Goal: Task Accomplishment & Management: Use online tool/utility

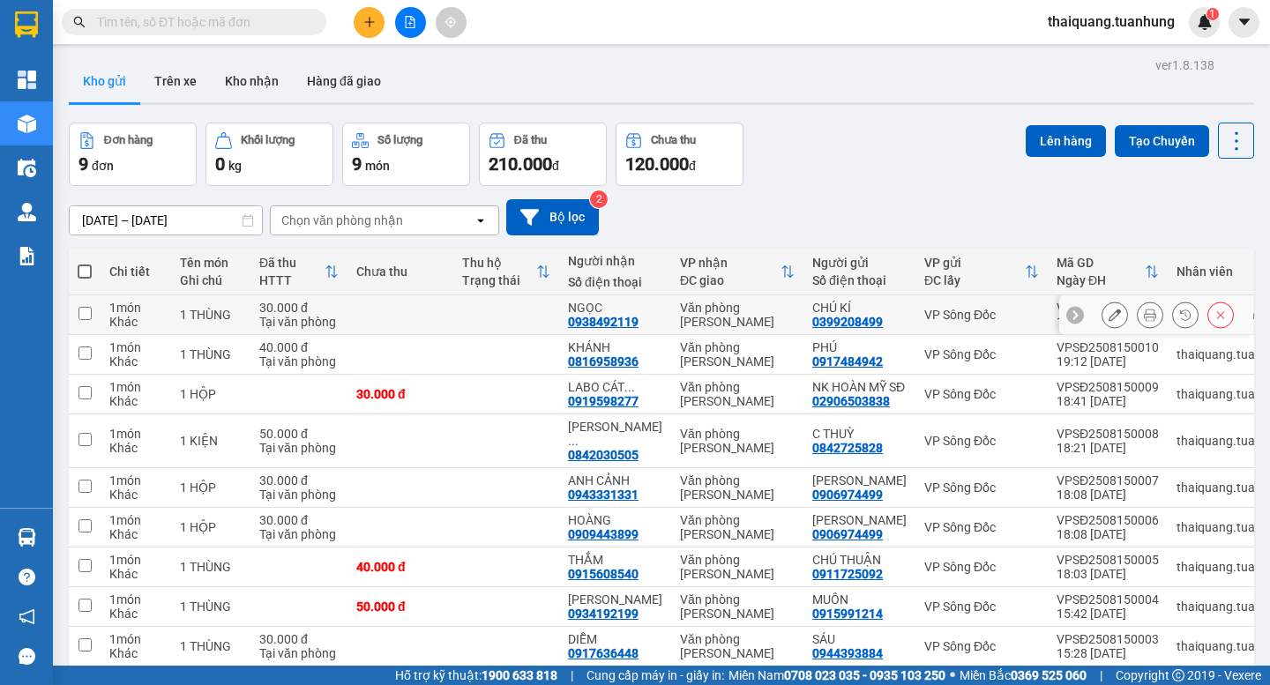
scroll to position [109, 0]
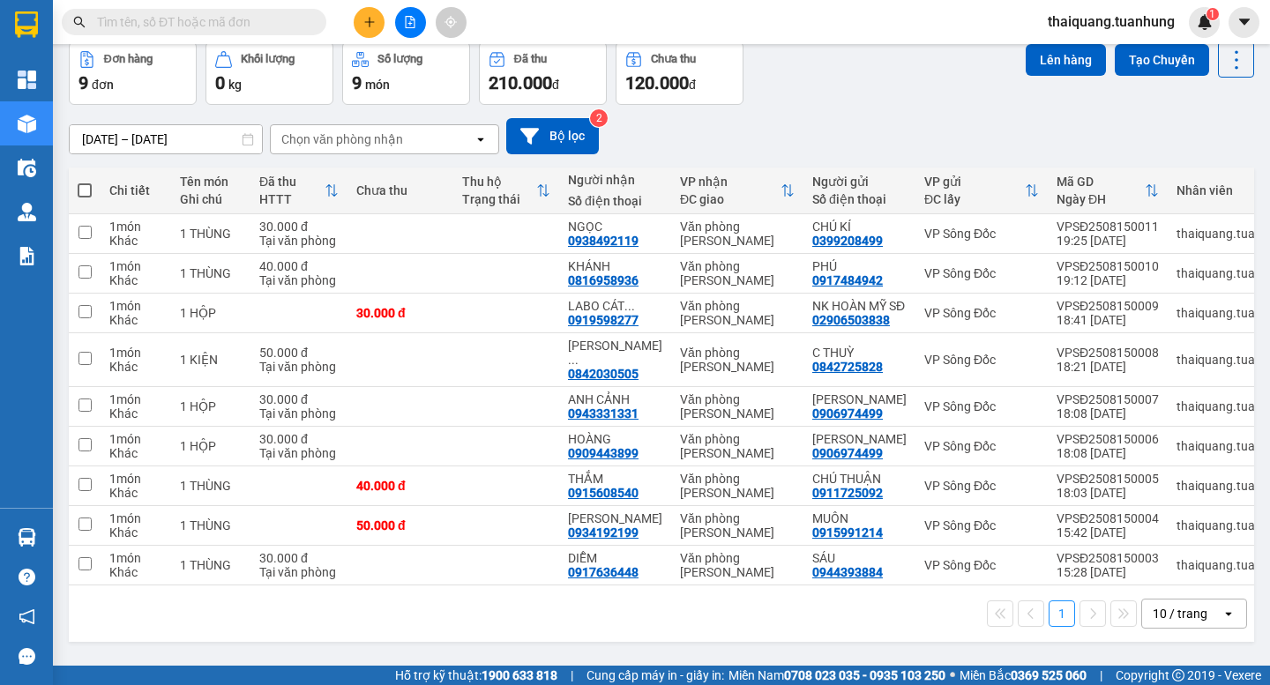
click at [1167, 618] on div "10 / trang" at bounding box center [1180, 614] width 55 height 18
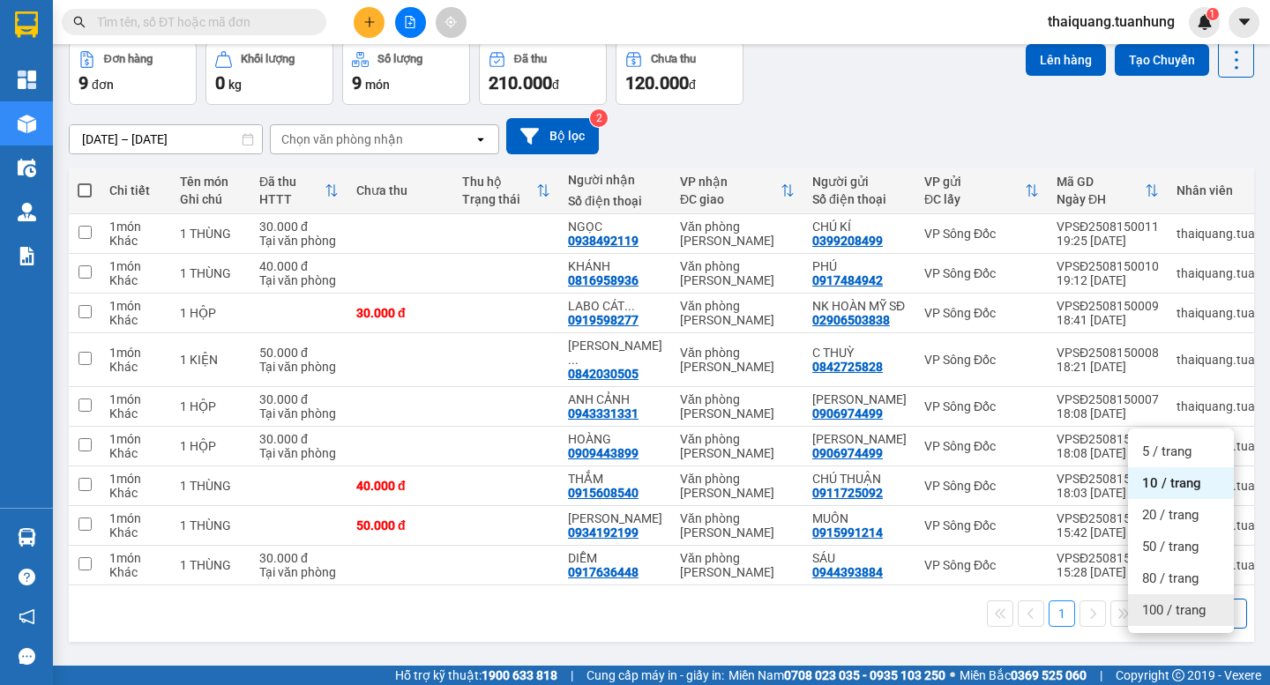
click at [1181, 602] on span "100 / trang" at bounding box center [1174, 611] width 64 height 18
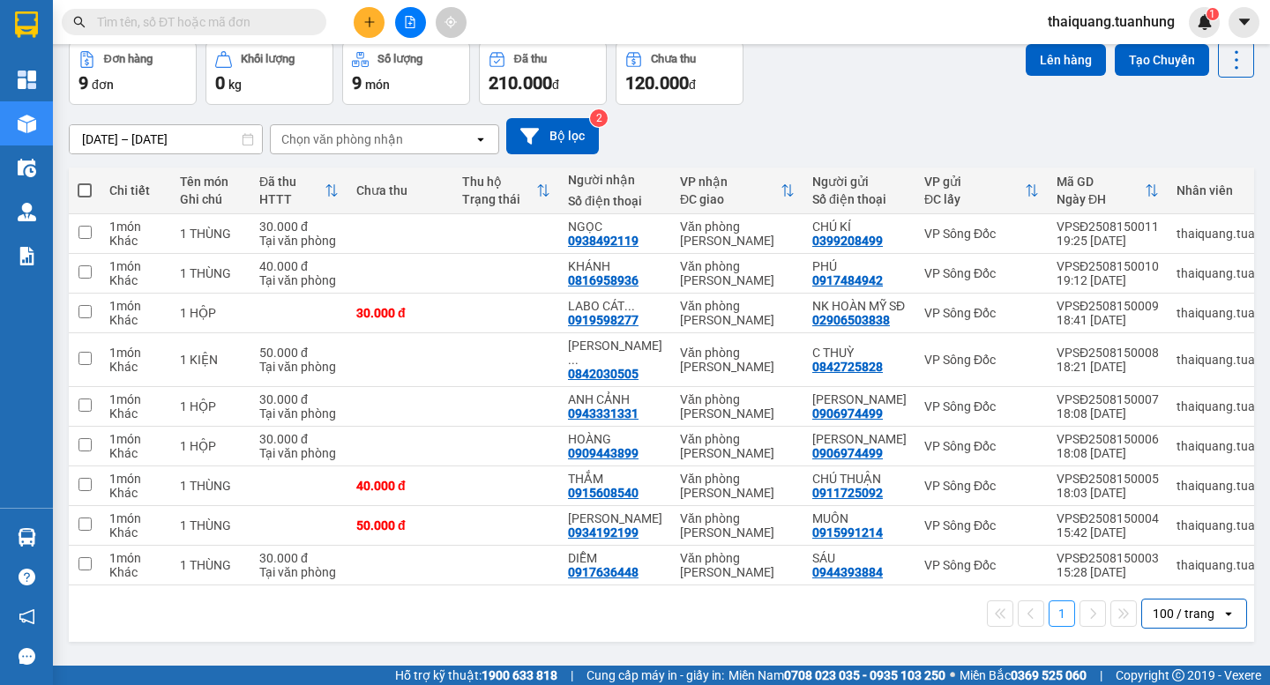
click at [93, 168] on th at bounding box center [85, 191] width 32 height 47
click at [91, 183] on span at bounding box center [85, 190] width 14 height 14
click at [85, 182] on input "checkbox" at bounding box center [85, 182] width 0 height 0
checkbox input "true"
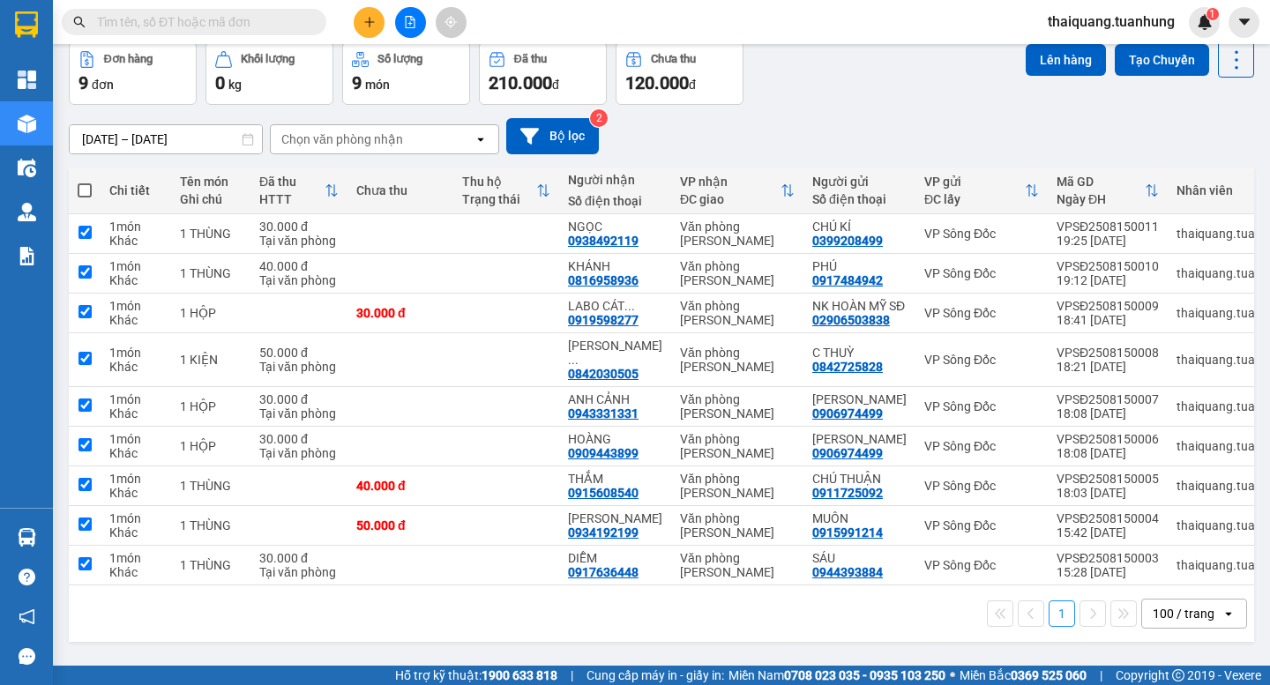
checkbox input "true"
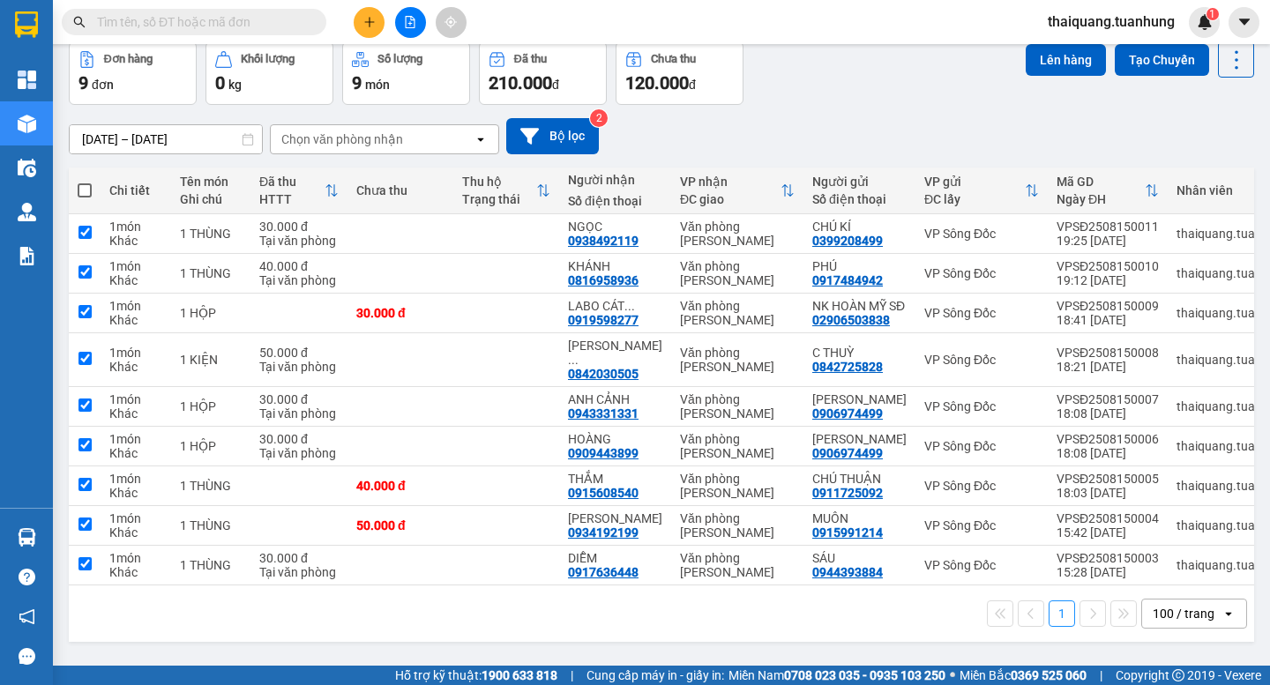
checkbox input "true"
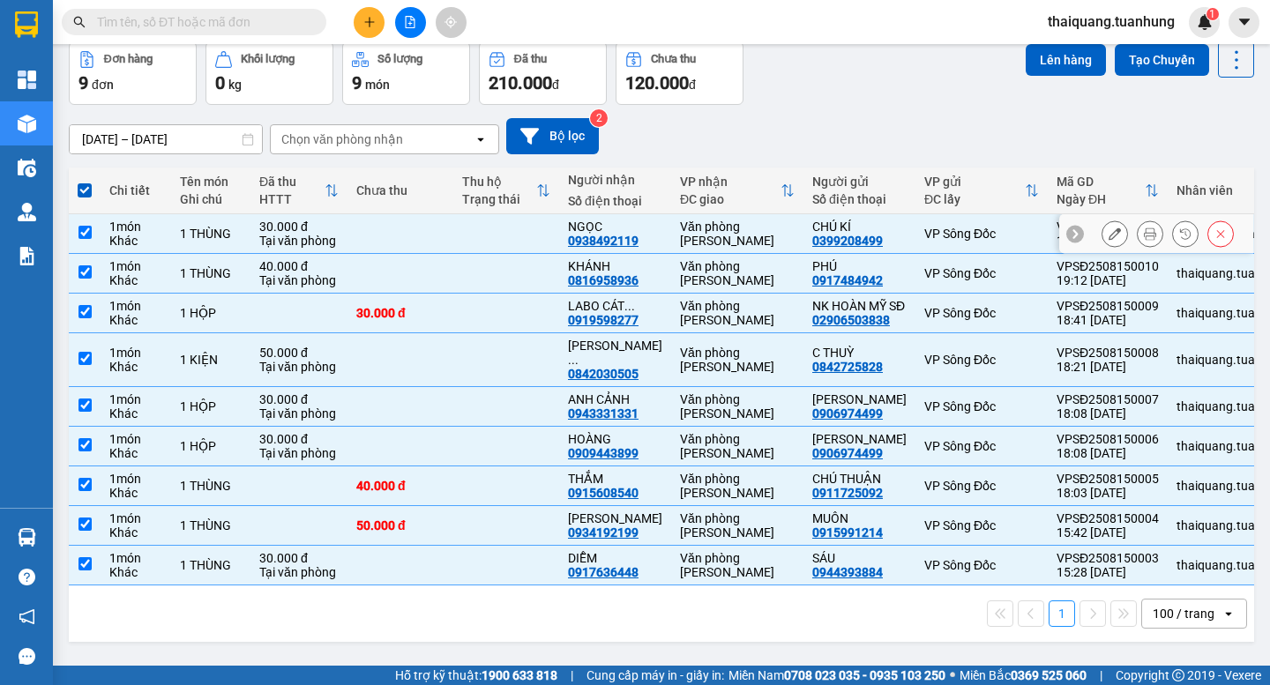
scroll to position [0, 0]
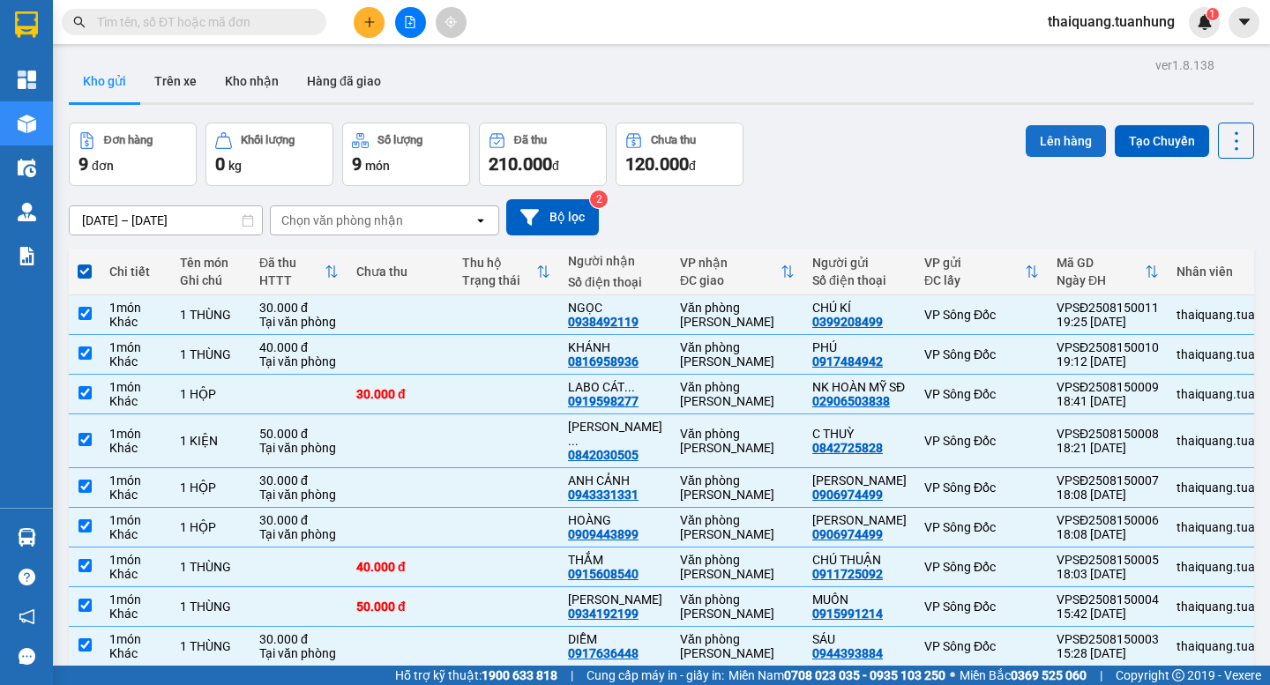
click at [1045, 139] on button "Lên hàng" at bounding box center [1066, 141] width 80 height 32
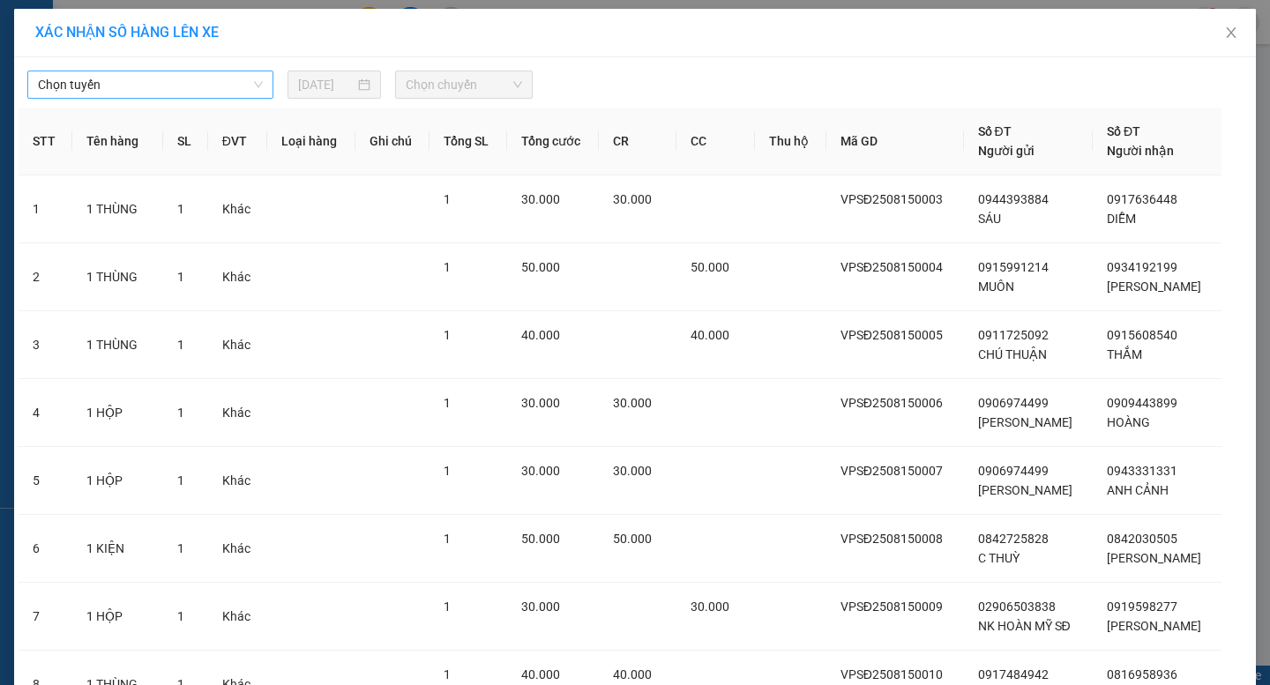
click at [117, 84] on span "Chọn tuyến" at bounding box center [150, 84] width 225 height 26
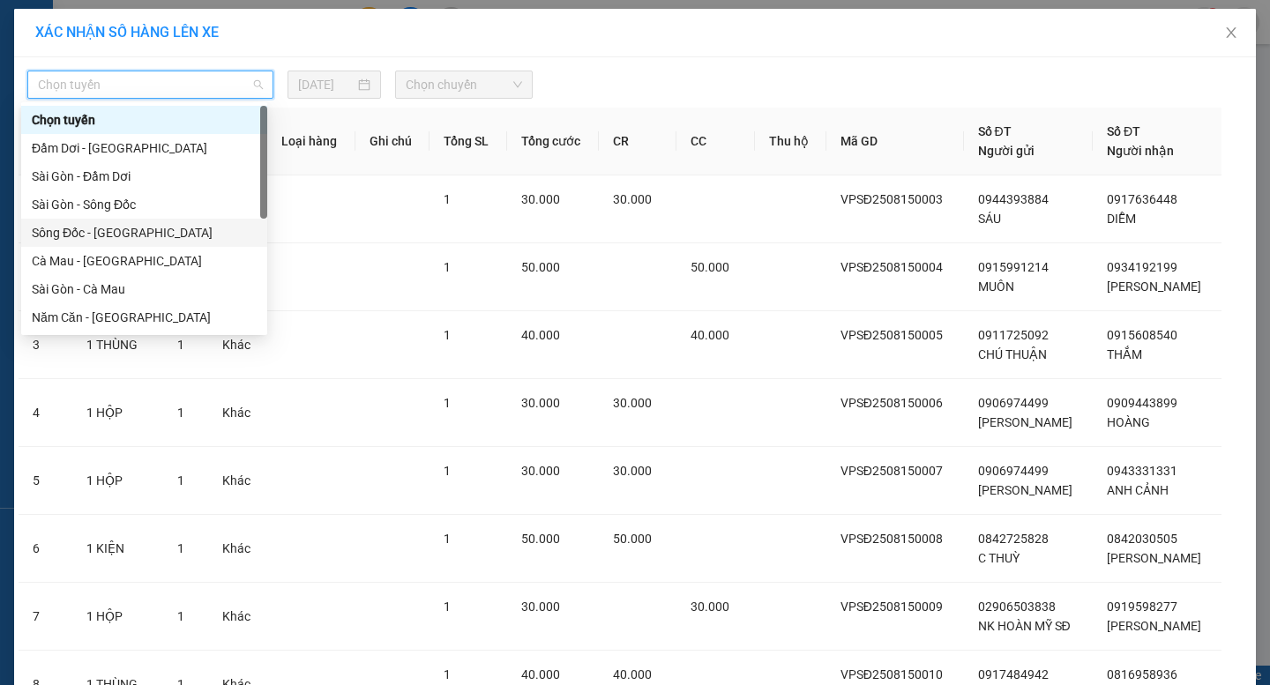
click at [101, 240] on div "Sông Đốc - [GEOGRAPHIC_DATA]" at bounding box center [144, 232] width 225 height 19
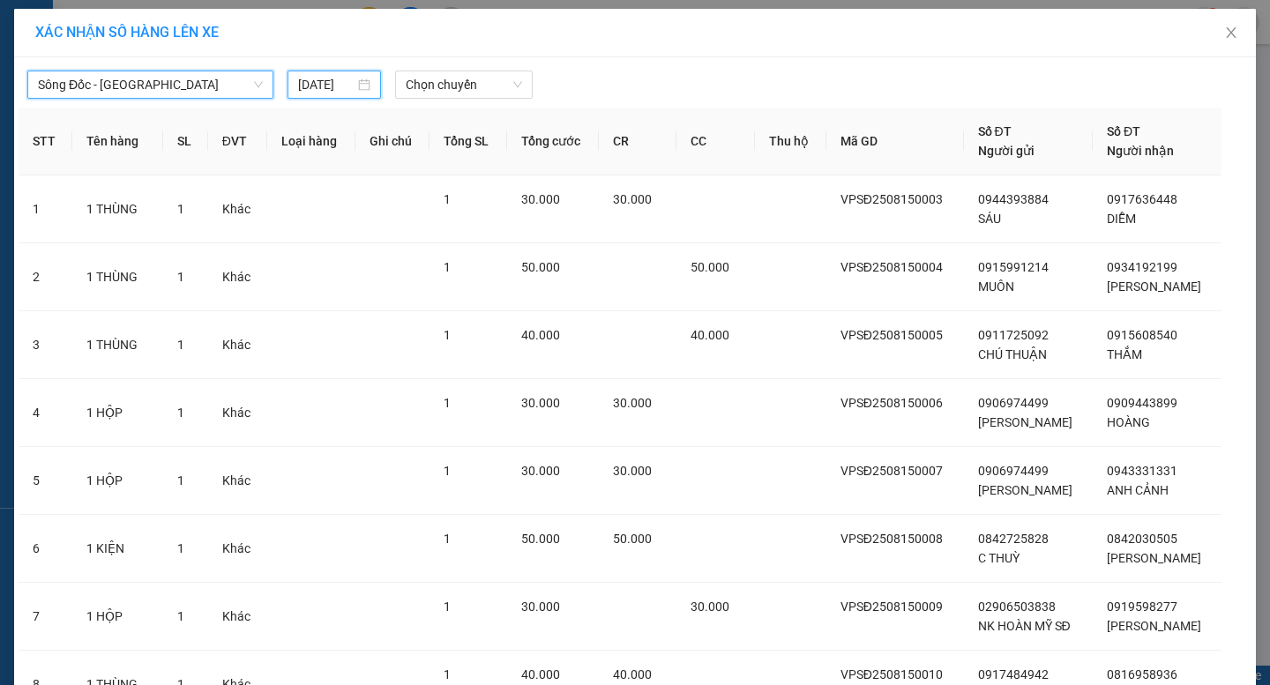
click at [326, 86] on input "[DATE]" at bounding box center [326, 84] width 57 height 19
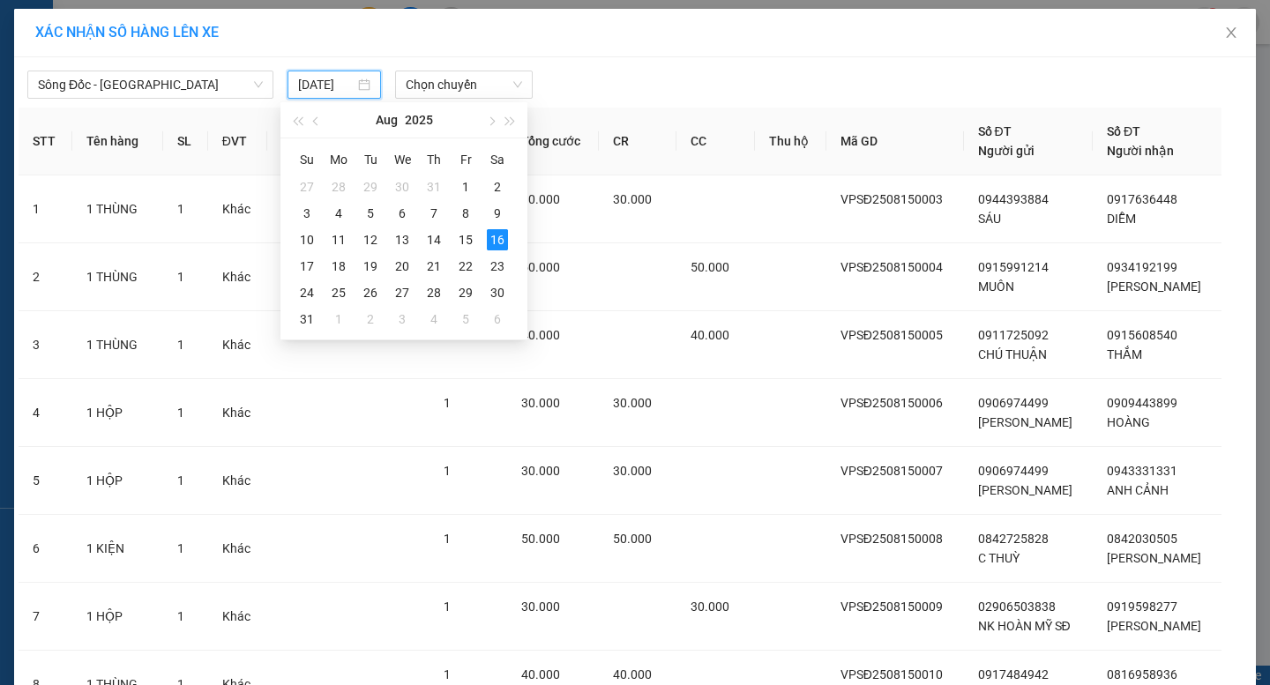
click at [308, 80] on input "[DATE]" at bounding box center [326, 84] width 57 height 19
click at [313, 83] on input "[DATE]" at bounding box center [326, 84] width 57 height 19
click at [465, 91] on span "Chọn chuyến" at bounding box center [464, 84] width 116 height 26
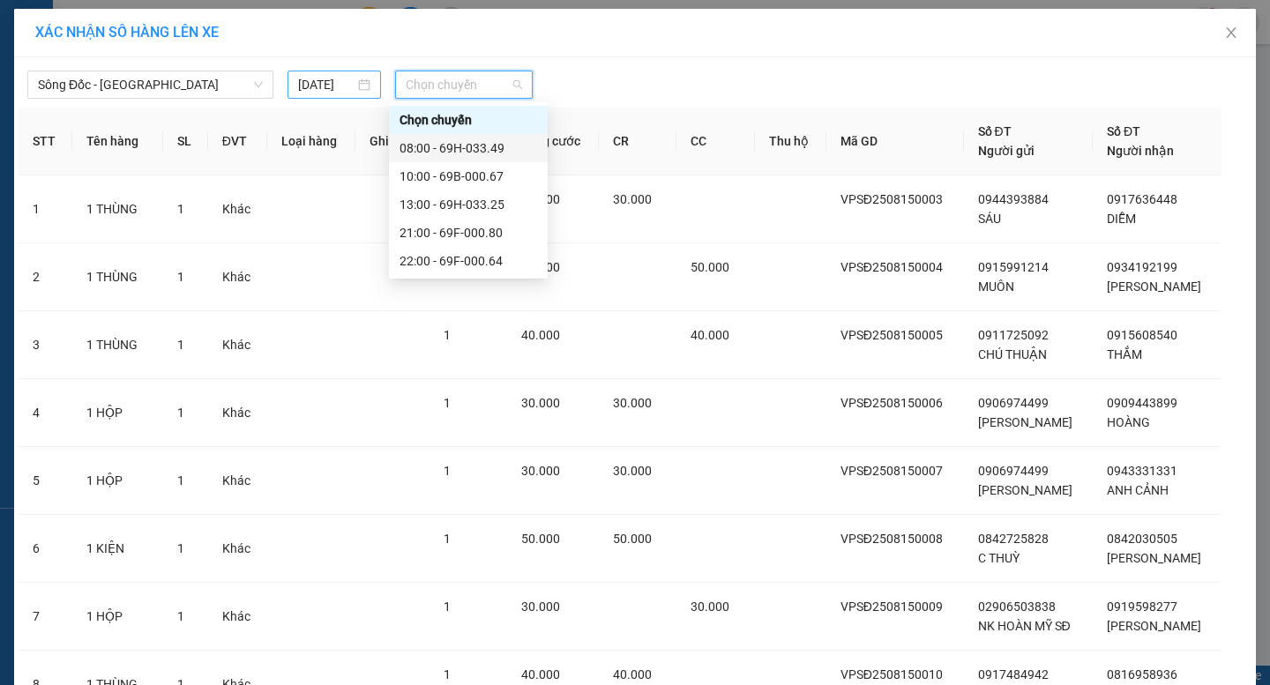
click at [312, 77] on input "[DATE]" at bounding box center [326, 84] width 57 height 19
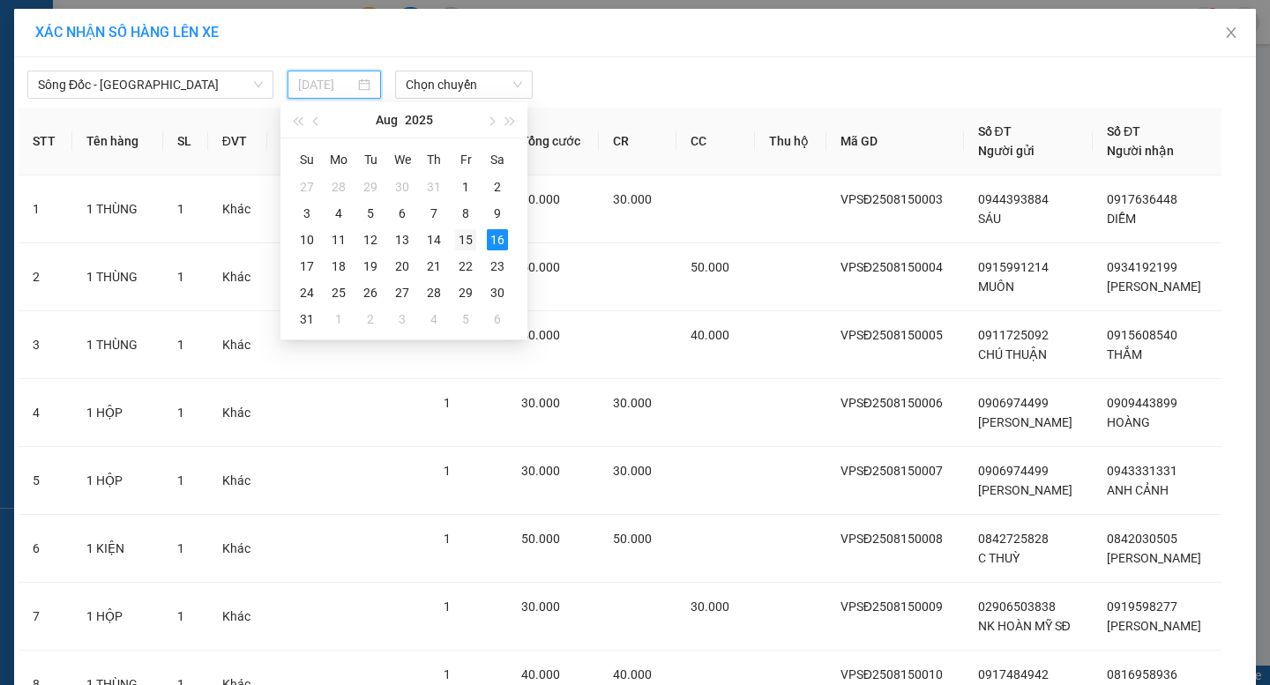
click at [474, 241] on div "15" at bounding box center [465, 239] width 21 height 21
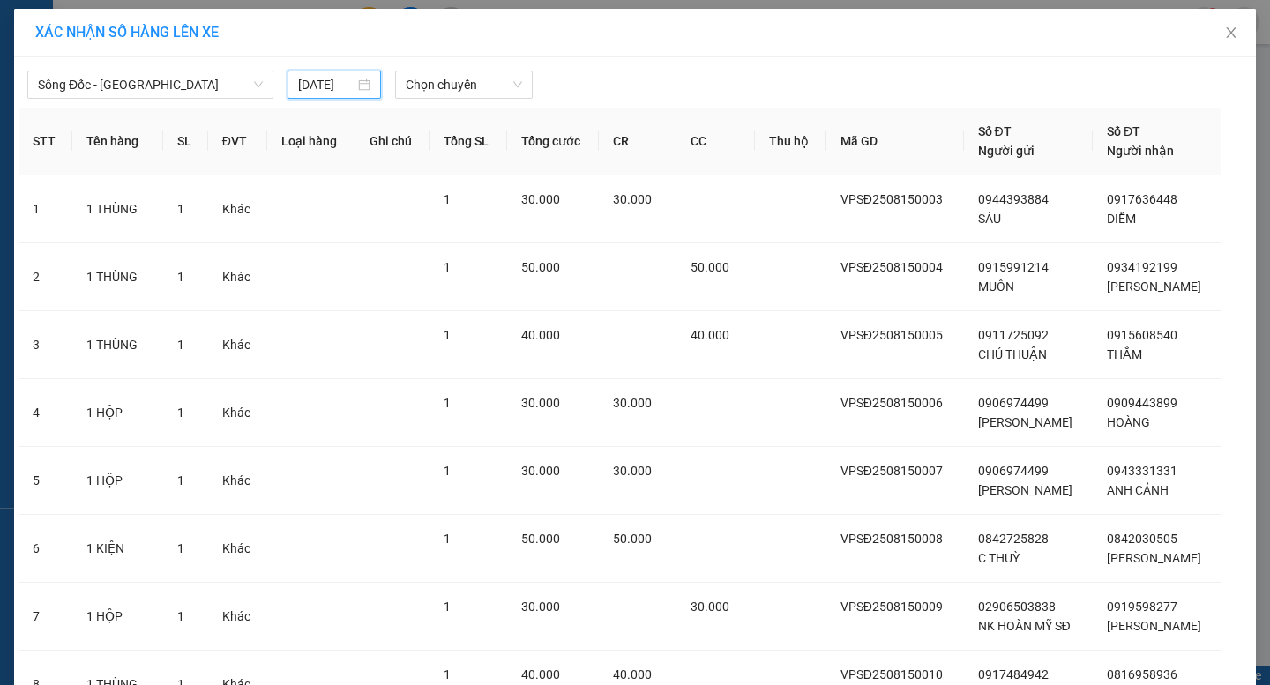
click at [315, 90] on input "[DATE]" at bounding box center [326, 84] width 57 height 19
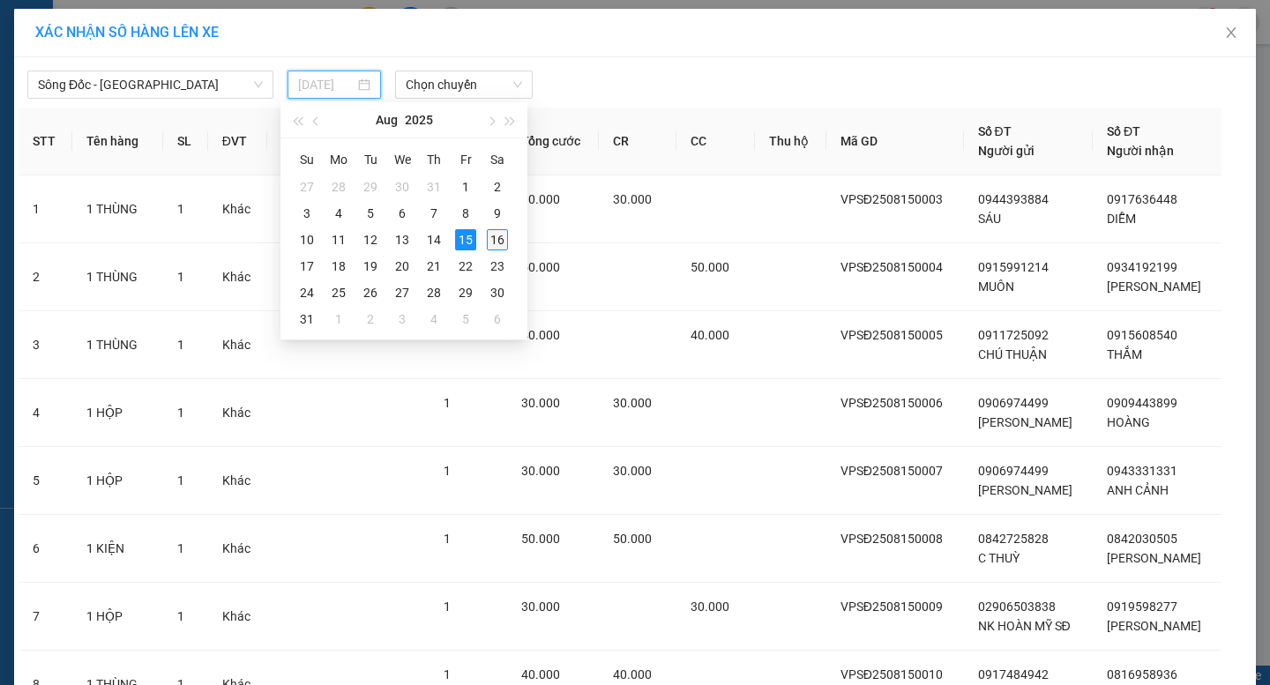
click at [498, 245] on div "16" at bounding box center [497, 239] width 21 height 21
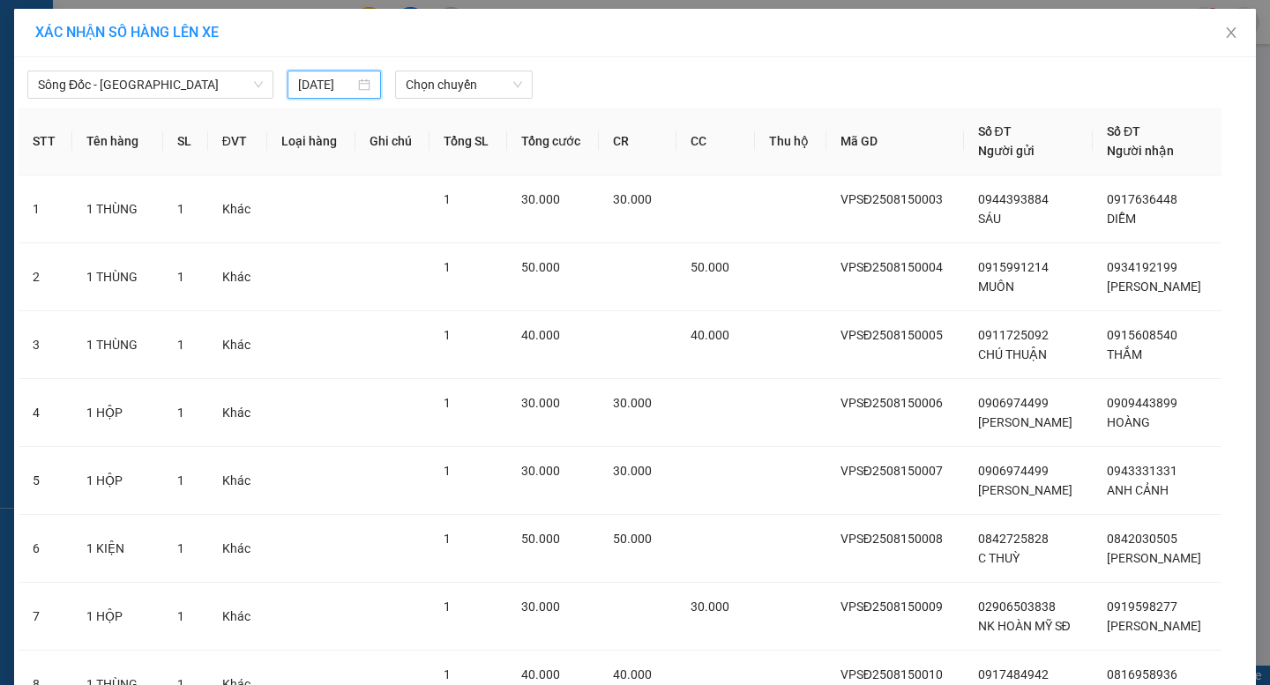
click at [311, 79] on input "[DATE]" at bounding box center [326, 84] width 57 height 19
click at [461, 77] on span "Chọn chuyến" at bounding box center [464, 84] width 116 height 26
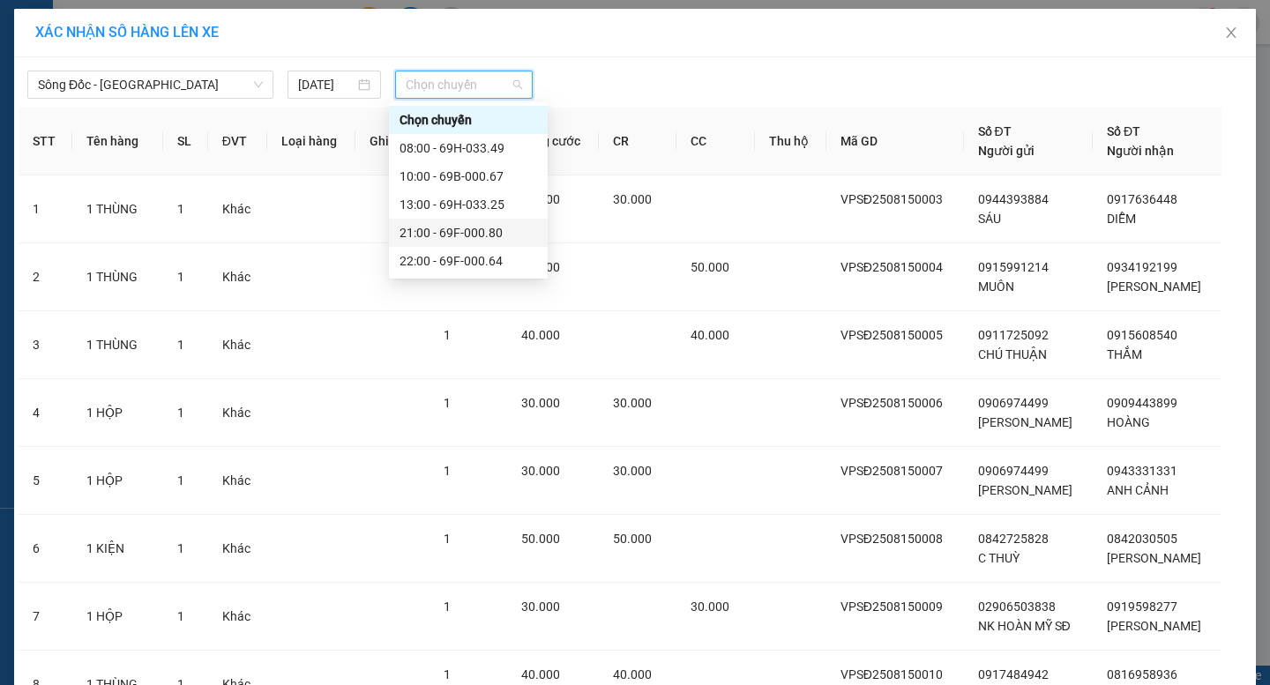
click at [436, 228] on div "21:00 - 69F-000.80" at bounding box center [469, 232] width 138 height 19
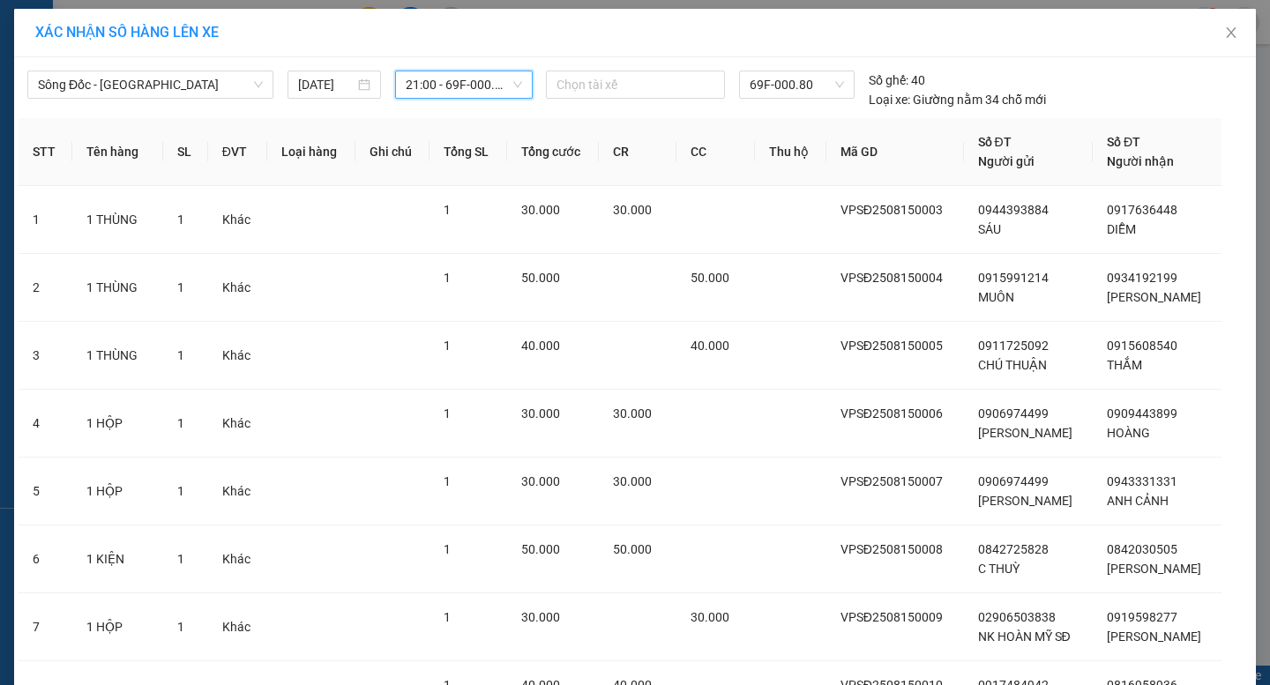
click at [445, 84] on span "21:00 - 69F-000.80" at bounding box center [464, 84] width 116 height 26
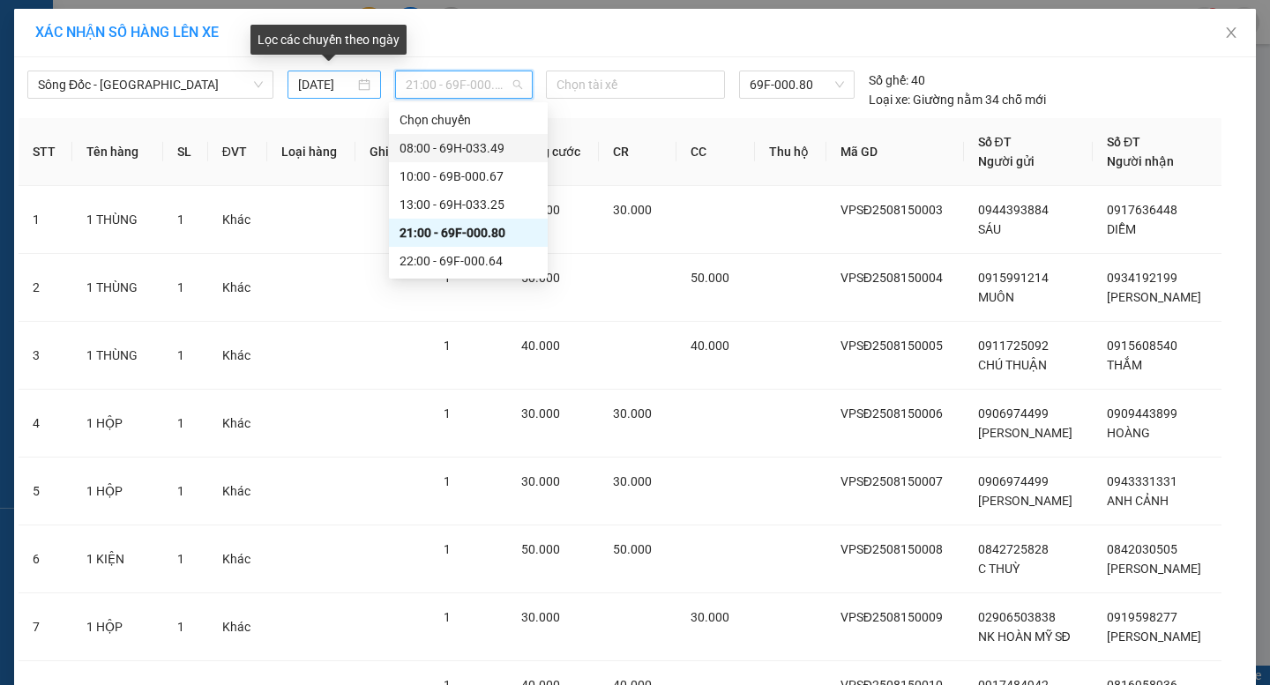
click at [319, 75] on input "[DATE]" at bounding box center [326, 84] width 57 height 19
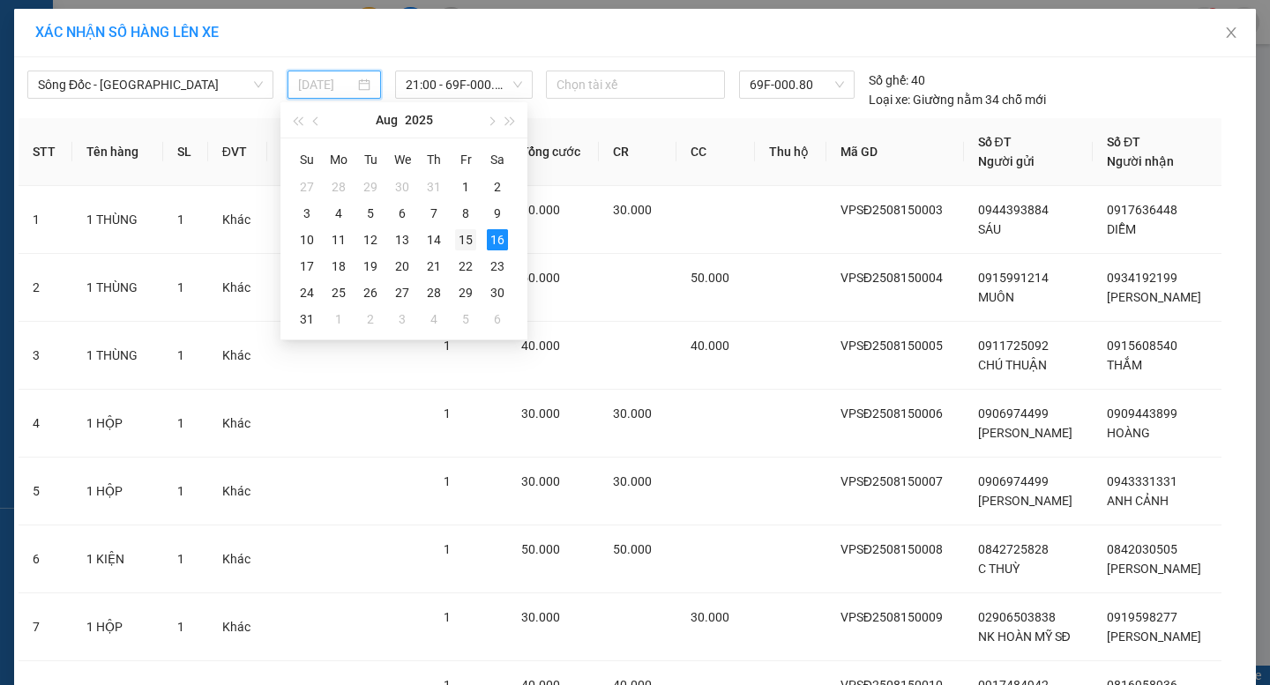
click at [471, 238] on div "15" at bounding box center [465, 239] width 21 height 21
type input "[DATE]"
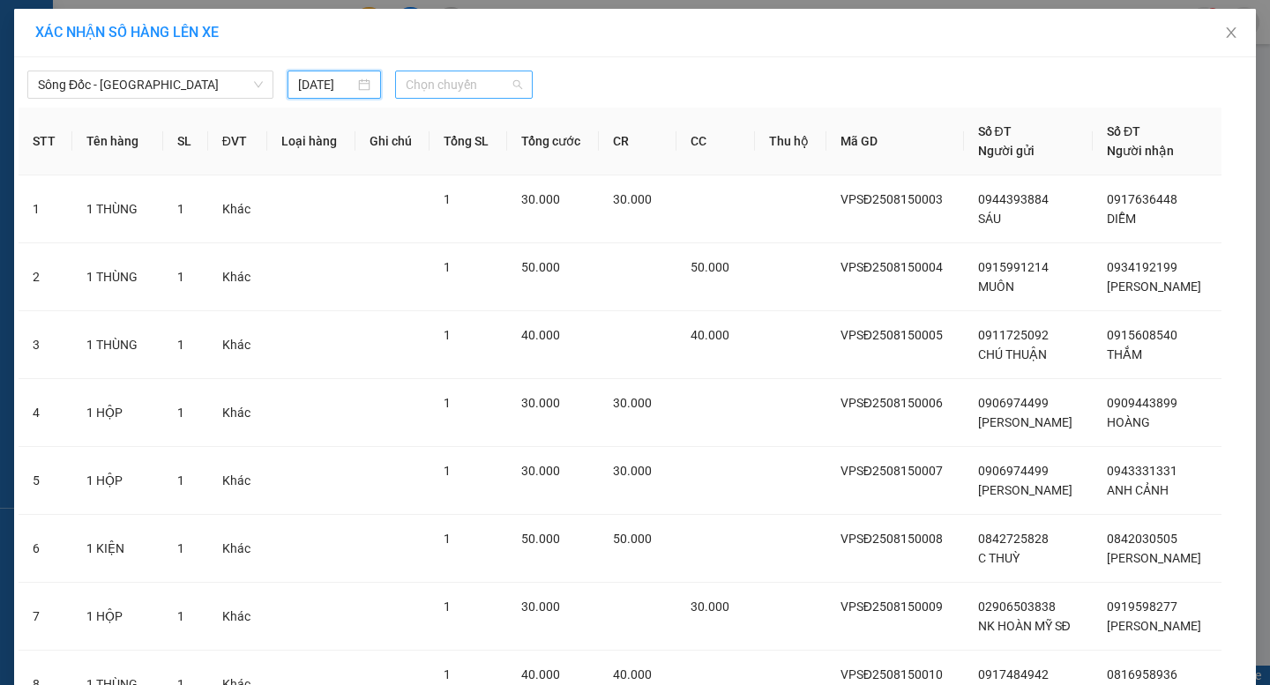
click at [431, 79] on span "Chọn chuyến" at bounding box center [464, 84] width 116 height 26
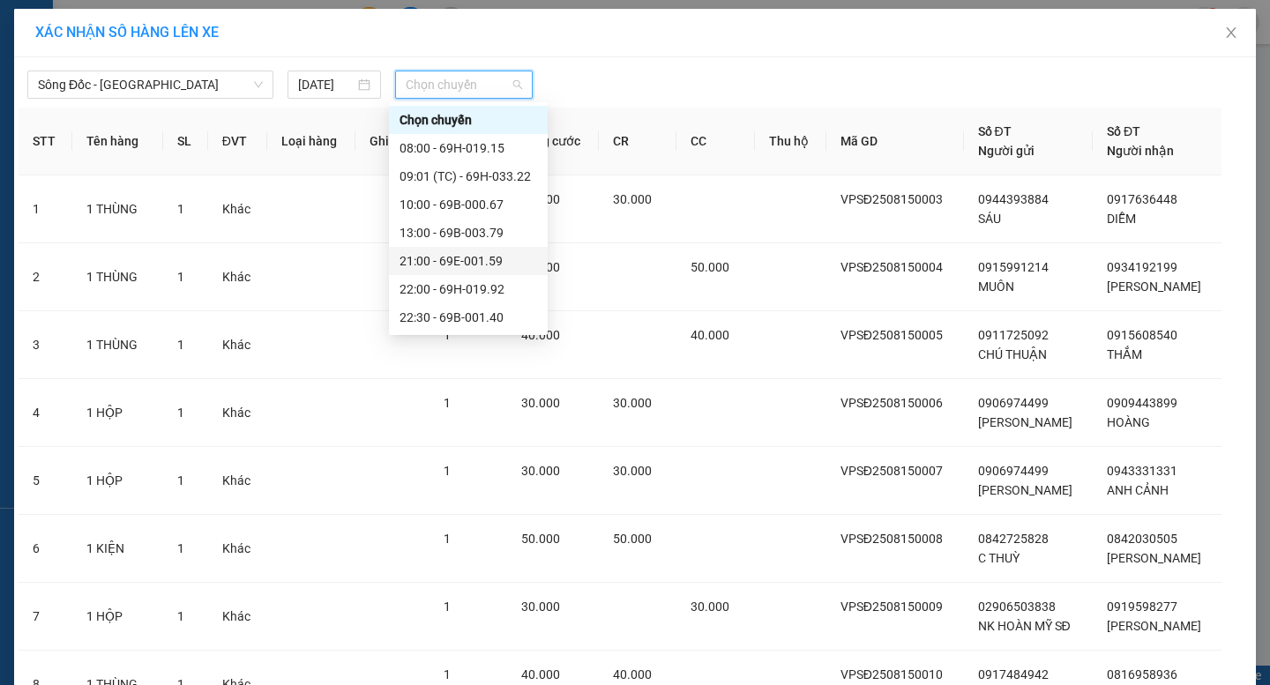
click at [461, 264] on div "21:00 - 69E-001.59" at bounding box center [469, 260] width 138 height 19
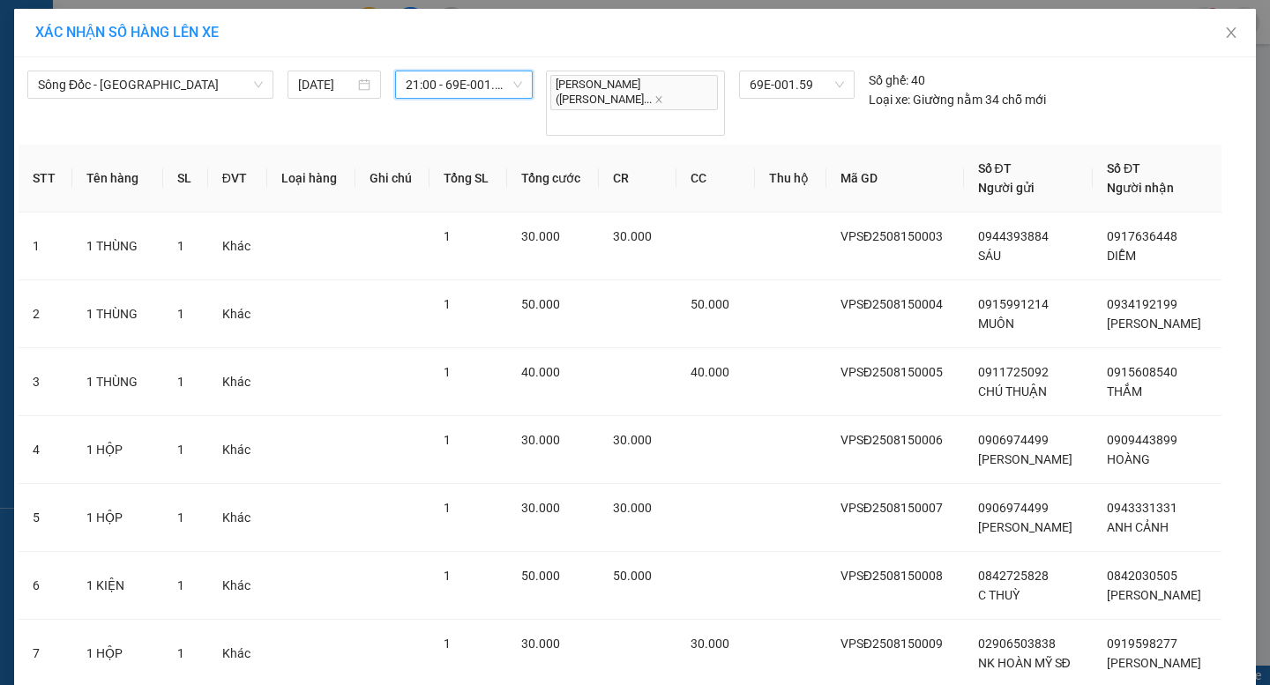
scroll to position [241, 0]
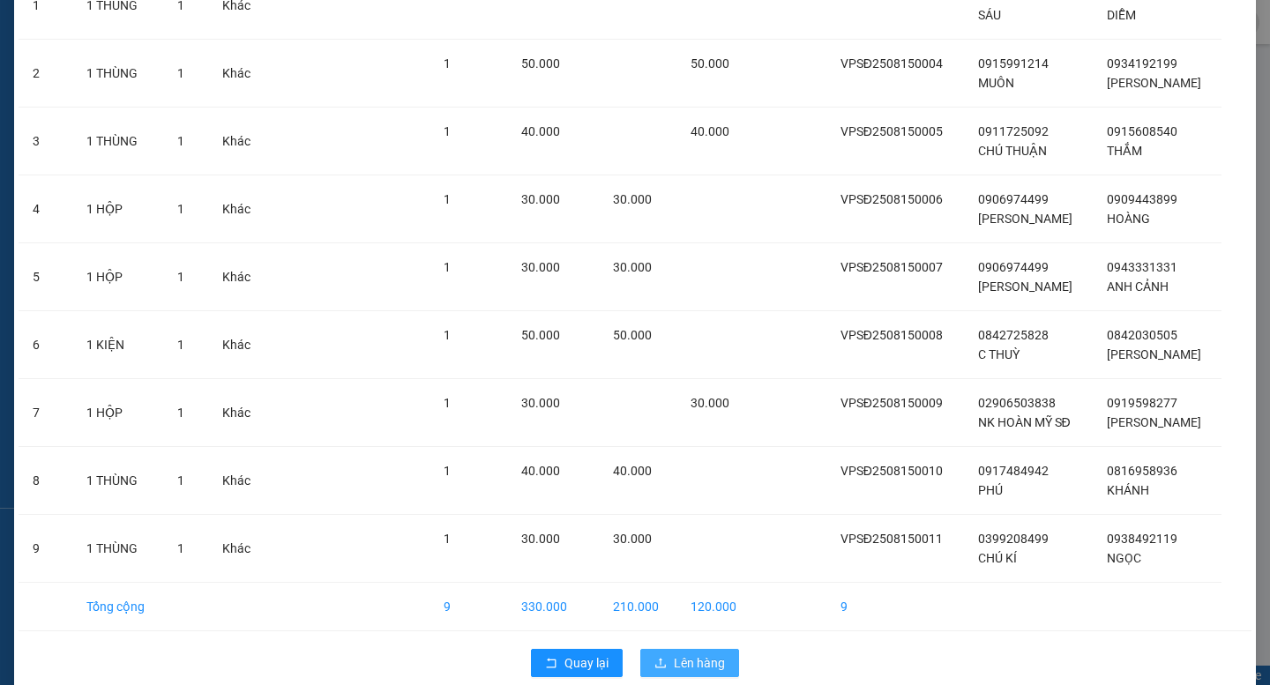
click at [710, 654] on span "Lên hàng" at bounding box center [699, 663] width 51 height 19
